Goal: Task Accomplishment & Management: Manage account settings

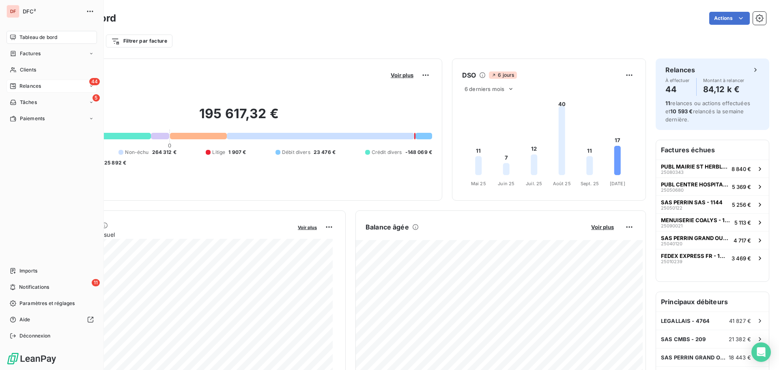
click at [21, 84] on span "Relances" at bounding box center [30, 85] width 22 height 7
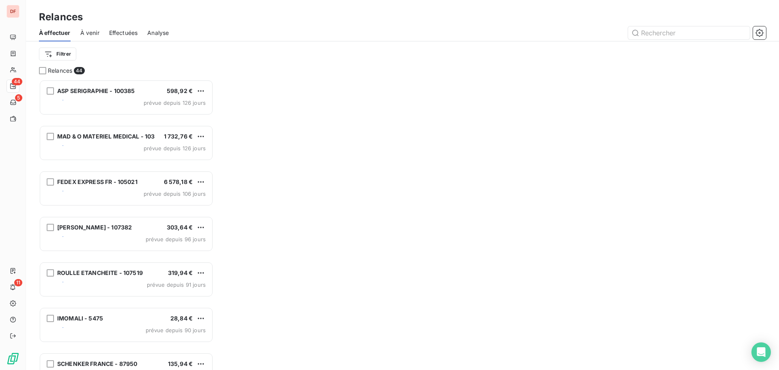
scroll to position [284, 168]
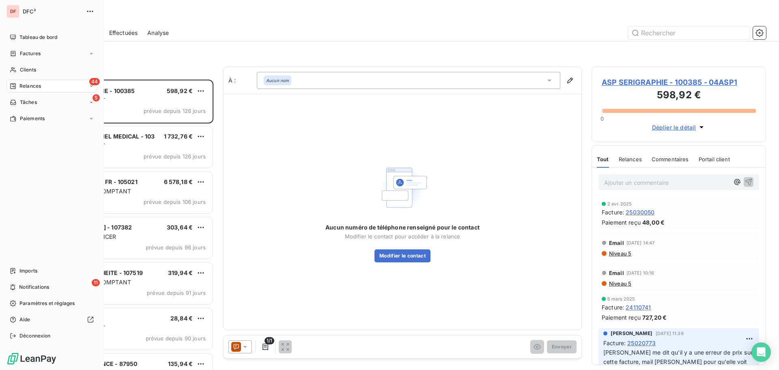
click at [6, 82] on div "DF DFC² Tableau de bord Factures Clients 44 Relances 5 Tâches Paiements Imports…" at bounding box center [52, 185] width 104 height 370
click at [40, 38] on span "Tableau de bord" at bounding box center [38, 37] width 38 height 7
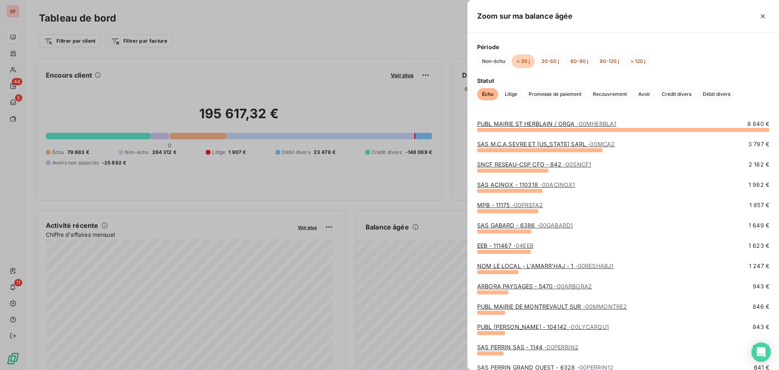
click at [578, 123] on span "- 00MHERBLA1" at bounding box center [597, 123] width 40 height 7
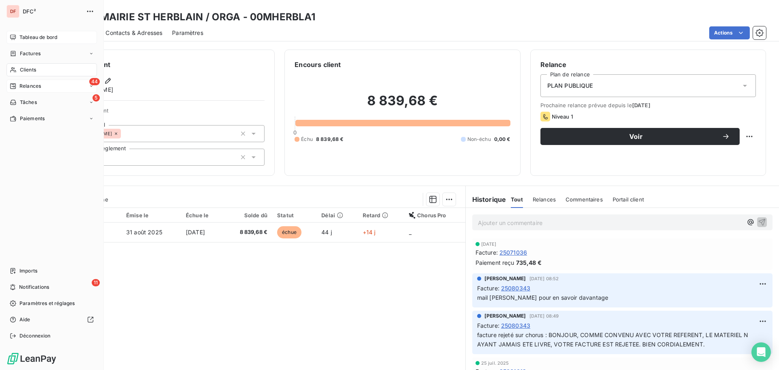
click at [23, 67] on span "Clients" at bounding box center [28, 69] width 16 height 7
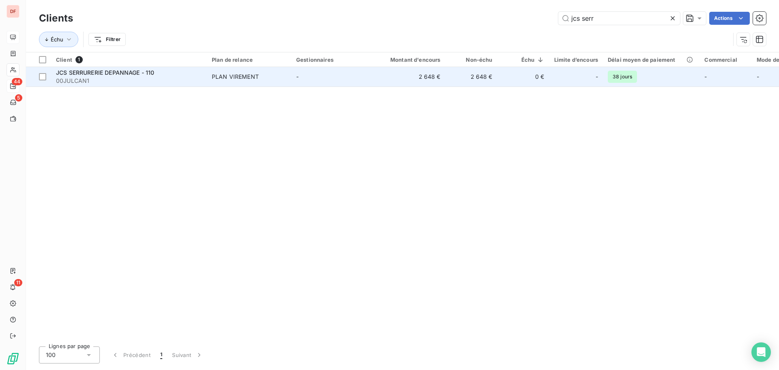
type input "jcs serr"
click at [302, 71] on td "-" at bounding box center [333, 76] width 84 height 19
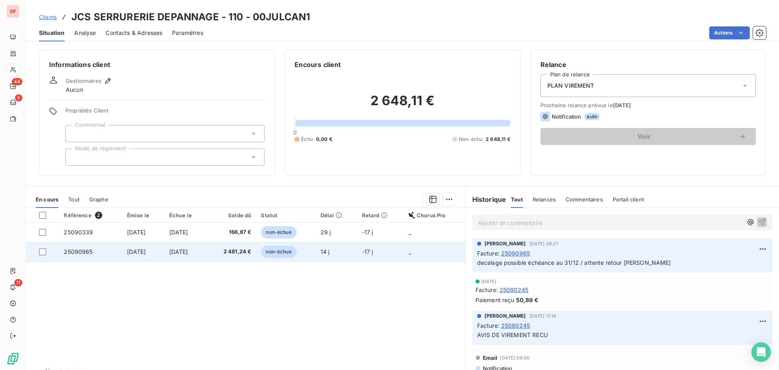
click at [227, 254] on td "2 481,24 €" at bounding box center [231, 251] width 49 height 19
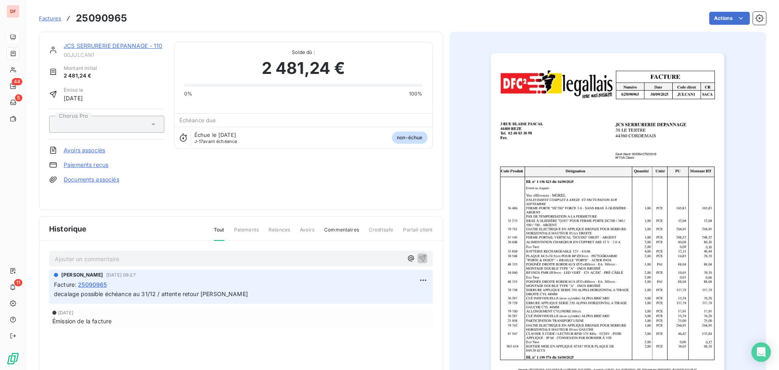
click at [161, 261] on p "Ajouter un commentaire ﻿" at bounding box center [229, 259] width 348 height 10
click at [672, 289] on img "button" at bounding box center [607, 218] width 233 height 330
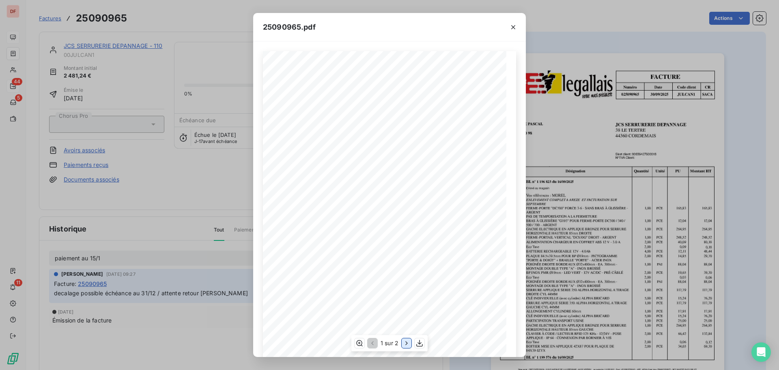
click at [405, 343] on icon "button" at bounding box center [407, 343] width 8 height 8
click at [221, 285] on div "25090965.pdf FACTURE Numéro Date Code client CR 025090965 [DATE] JULCAN 1 SACA …" at bounding box center [389, 185] width 779 height 370
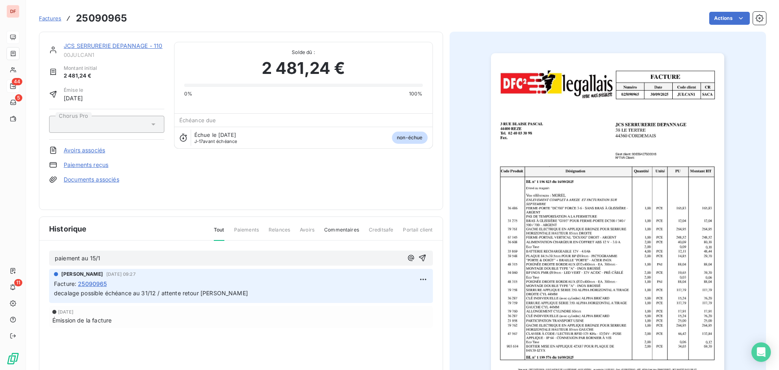
click at [124, 255] on p "paiement au 15/1" at bounding box center [229, 258] width 348 height 9
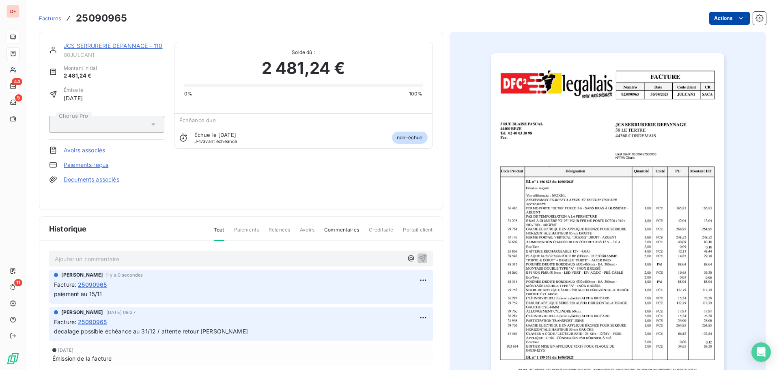
click at [726, 17] on html "DF 44 5 11 Factures 25090965 Actions JCS SERRURERIE DEPANNAGE - 110 00JULCAN1 M…" at bounding box center [389, 185] width 779 height 370
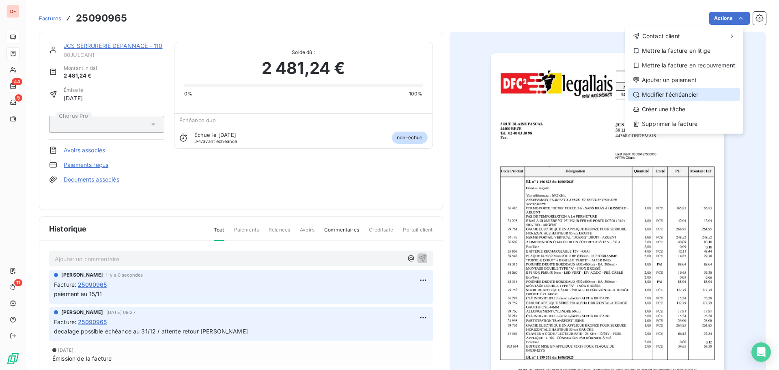
click at [682, 93] on div "Modifier l’échéancier" at bounding box center [684, 94] width 112 height 13
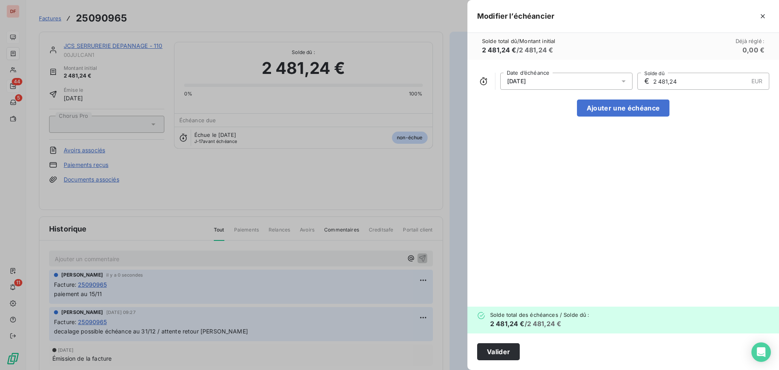
click at [547, 81] on div "[DATE]" at bounding box center [567, 81] width 132 height 17
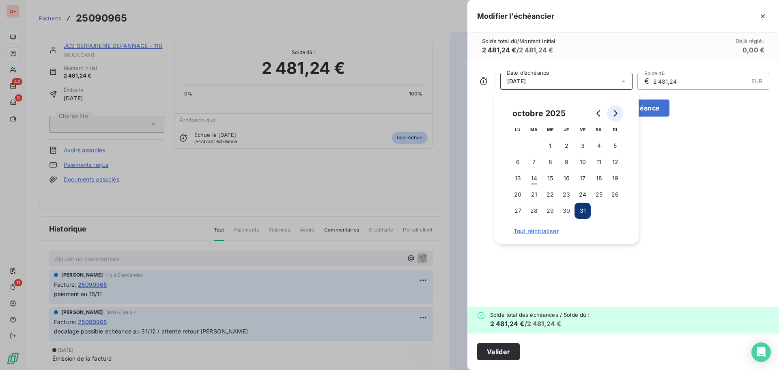
click at [619, 110] on button "Go to next month" at bounding box center [615, 113] width 16 height 16
click at [602, 178] on button "15" at bounding box center [599, 178] width 16 height 16
click at [723, 222] on div "[DATE] Date d’échéance € 2 481,24 EUR Solde dû Ajouter une échéance" at bounding box center [624, 183] width 312 height 247
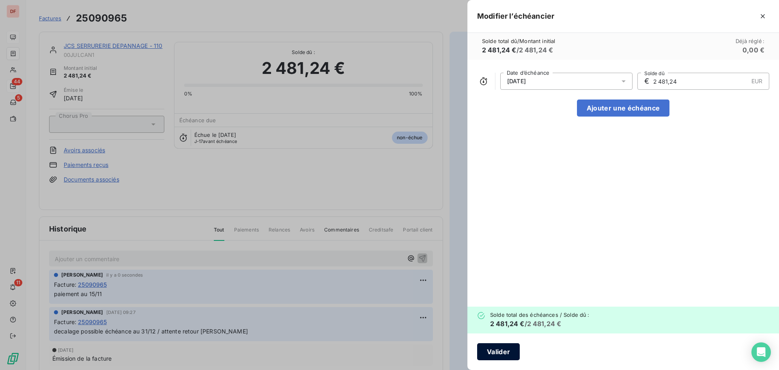
click at [509, 350] on button "Valider" at bounding box center [498, 351] width 43 height 17
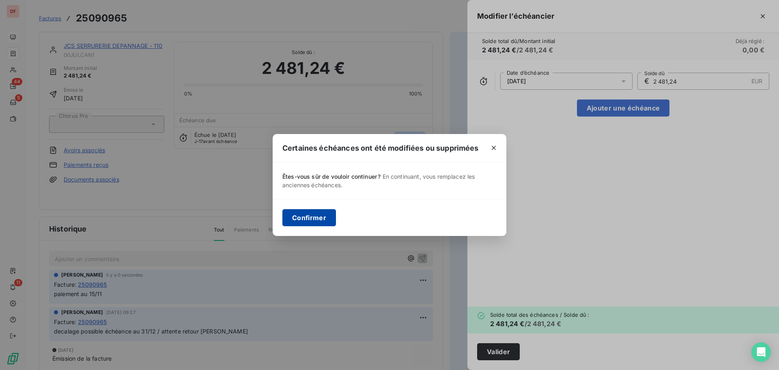
click at [295, 213] on button "Confirmer" at bounding box center [310, 217] width 54 height 17
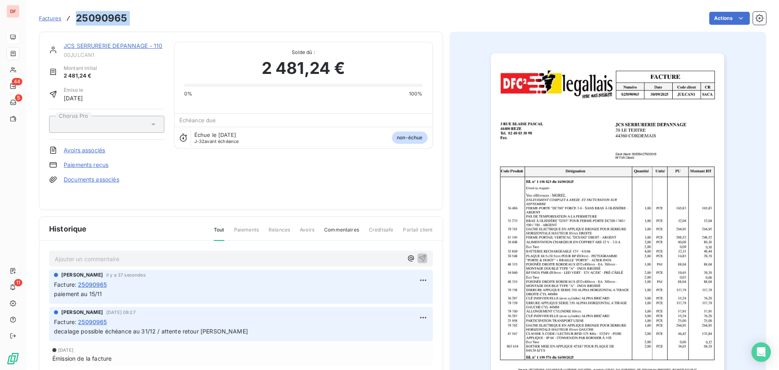
drag, startPoint x: 137, startPoint y: 13, endPoint x: 74, endPoint y: 22, distance: 63.6
click at [74, 22] on div "Factures 25090965 Actions" at bounding box center [402, 18] width 727 height 17
copy section "25090965 Actions"
click at [551, 186] on img "button" at bounding box center [607, 218] width 233 height 330
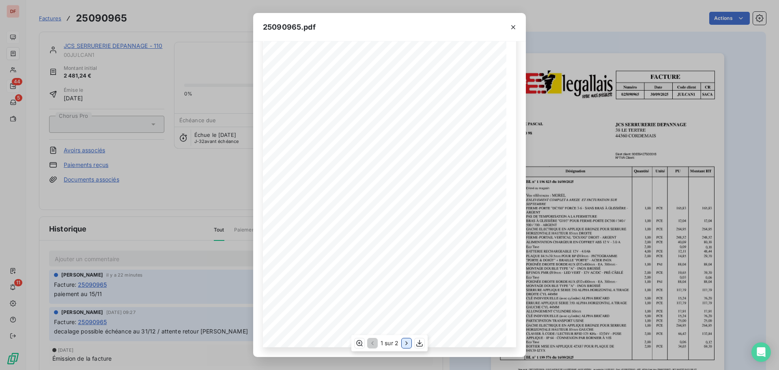
click at [407, 341] on icon "button" at bounding box center [407, 343] width 8 height 8
click at [180, 179] on div "25090965.pdf FACTURE Numéro Date Code client CR 025090965 [DATE] JULCAN 1 SACA …" at bounding box center [389, 185] width 779 height 370
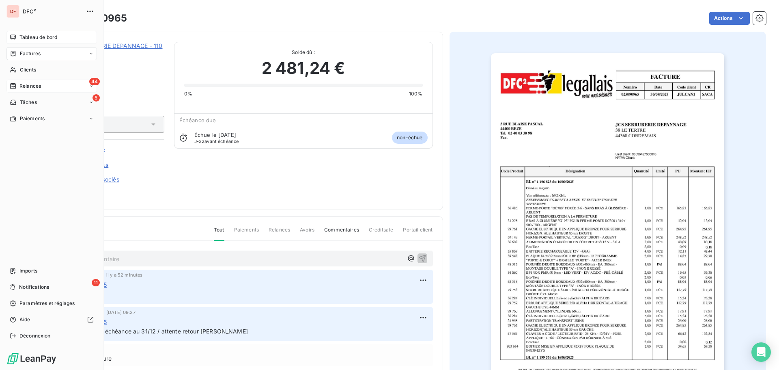
click at [3, 63] on div "DF DFC² Tableau de bord Factures Clients 44 Relances 5 Tâches Paiements Imports…" at bounding box center [52, 185] width 104 height 370
click at [22, 70] on span "Clients" at bounding box center [28, 69] width 16 height 7
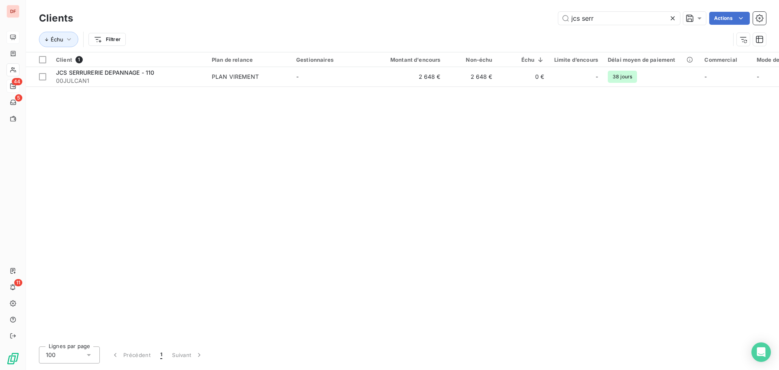
drag, startPoint x: 604, startPoint y: 22, endPoint x: 453, endPoint y: 19, distance: 151.4
click at [473, 15] on div "jcs serr Actions" at bounding box center [425, 18] width 684 height 13
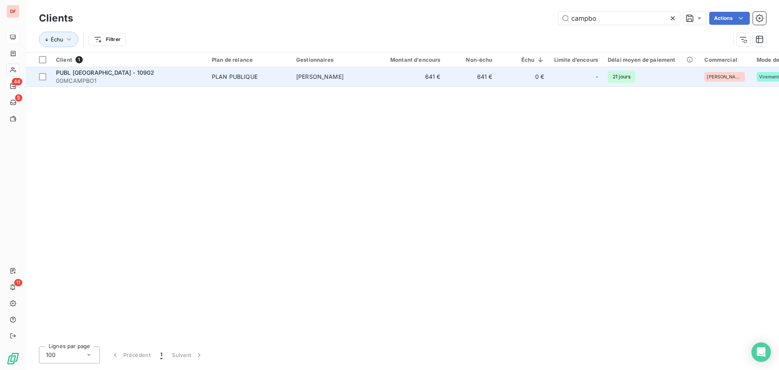
type input "campbo"
click at [291, 79] on td "PLAN PUBLIQUE" at bounding box center [249, 76] width 84 height 19
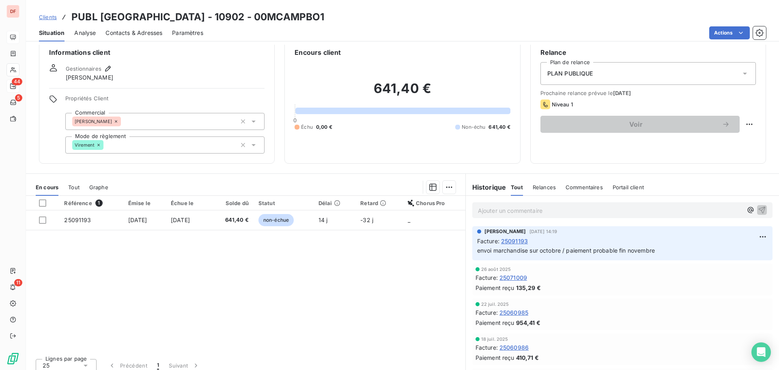
scroll to position [19, 0]
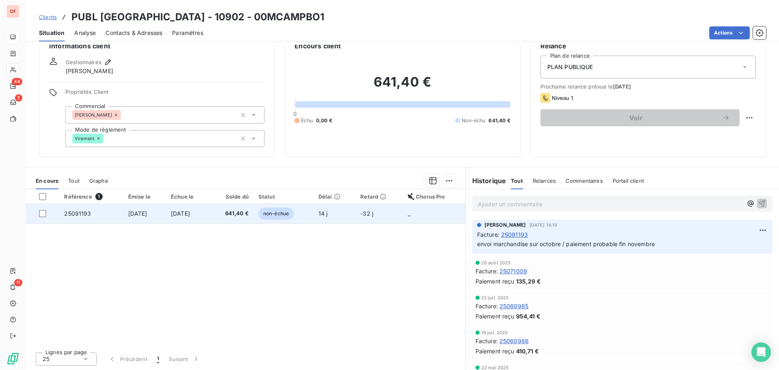
click at [345, 218] on td "14 j" at bounding box center [335, 213] width 42 height 19
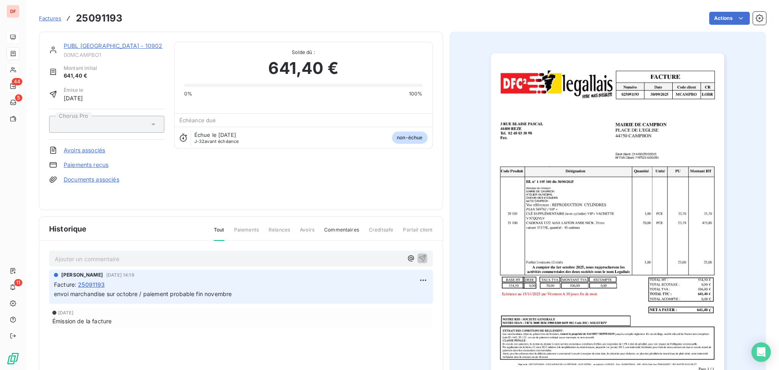
click at [289, 252] on div "Ajouter un commentaire ﻿" at bounding box center [241, 258] width 384 height 16
click at [265, 256] on p "Ajouter un commentaire ﻿" at bounding box center [229, 259] width 348 height 10
